Goal: Navigation & Orientation: Find specific page/section

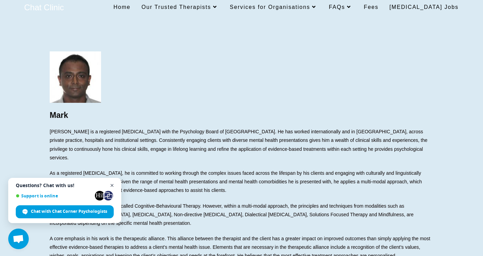
click at [114, 185] on span "Open chat" at bounding box center [112, 185] width 9 height 9
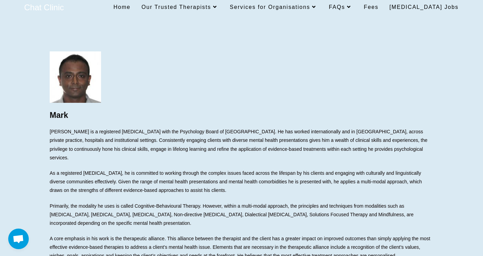
click at [130, 7] on span "Home" at bounding box center [121, 7] width 17 height 6
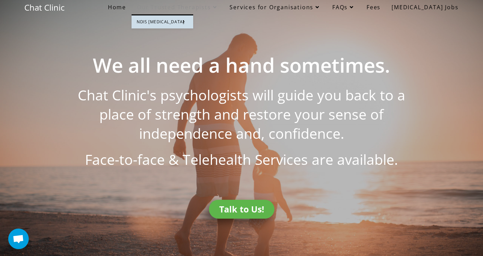
click at [203, 7] on span "Our Trusted Therapists" at bounding box center [177, 7] width 81 height 8
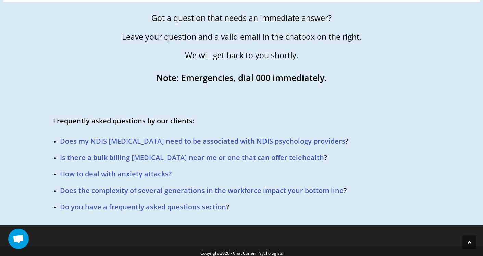
scroll to position [1041, 0]
